Goal: Task Accomplishment & Management: Manage account settings

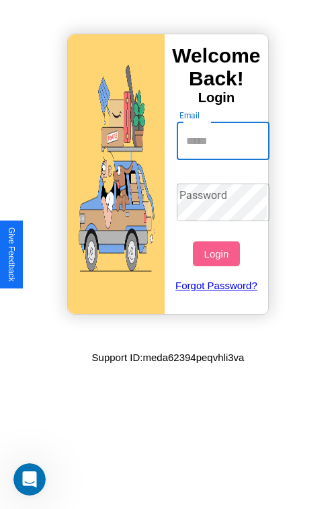
click at [224, 140] on input "Email" at bounding box center [223, 141] width 93 height 38
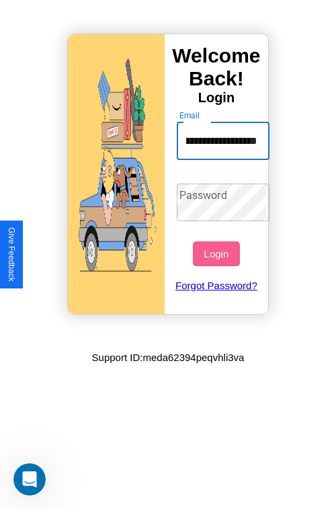
scroll to position [0, 52]
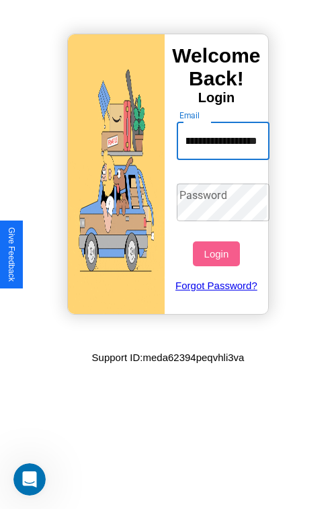
type input "**********"
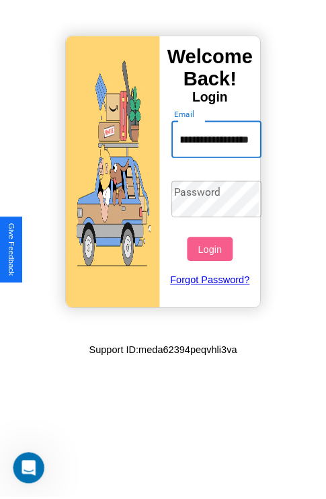
scroll to position [0, 0]
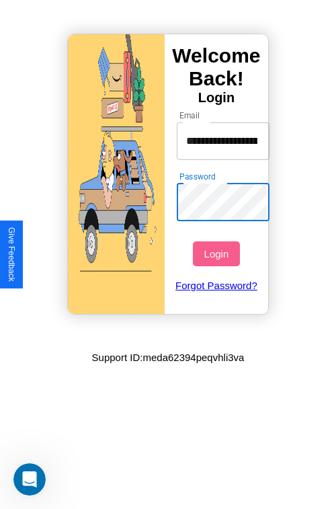
click at [218, 253] on button "Login" at bounding box center [216, 253] width 46 height 25
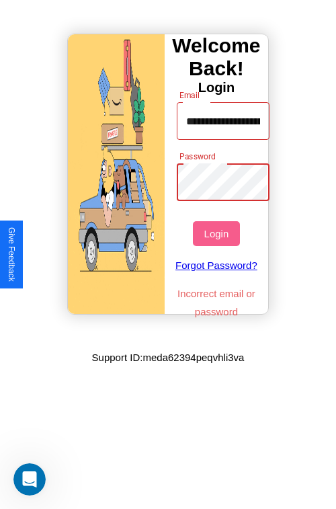
click at [218, 233] on button "Login" at bounding box center [216, 233] width 46 height 25
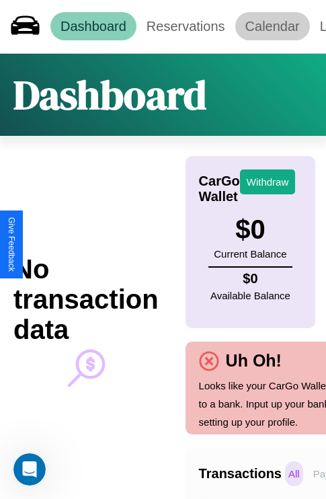
click at [272, 26] on link "Calendar" at bounding box center [272, 26] width 75 height 28
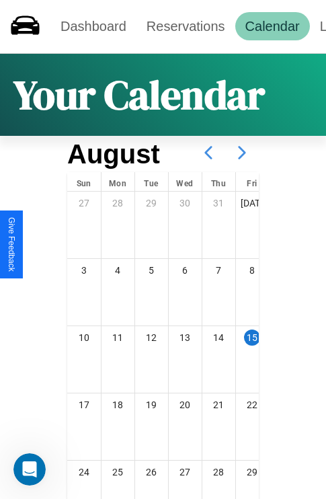
click at [242, 153] on icon at bounding box center [242, 153] width 34 height 34
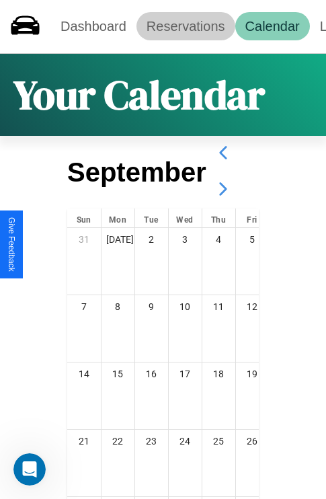
click at [185, 26] on link "Reservations" at bounding box center [185, 26] width 99 height 28
